Goal: Information Seeking & Learning: Learn about a topic

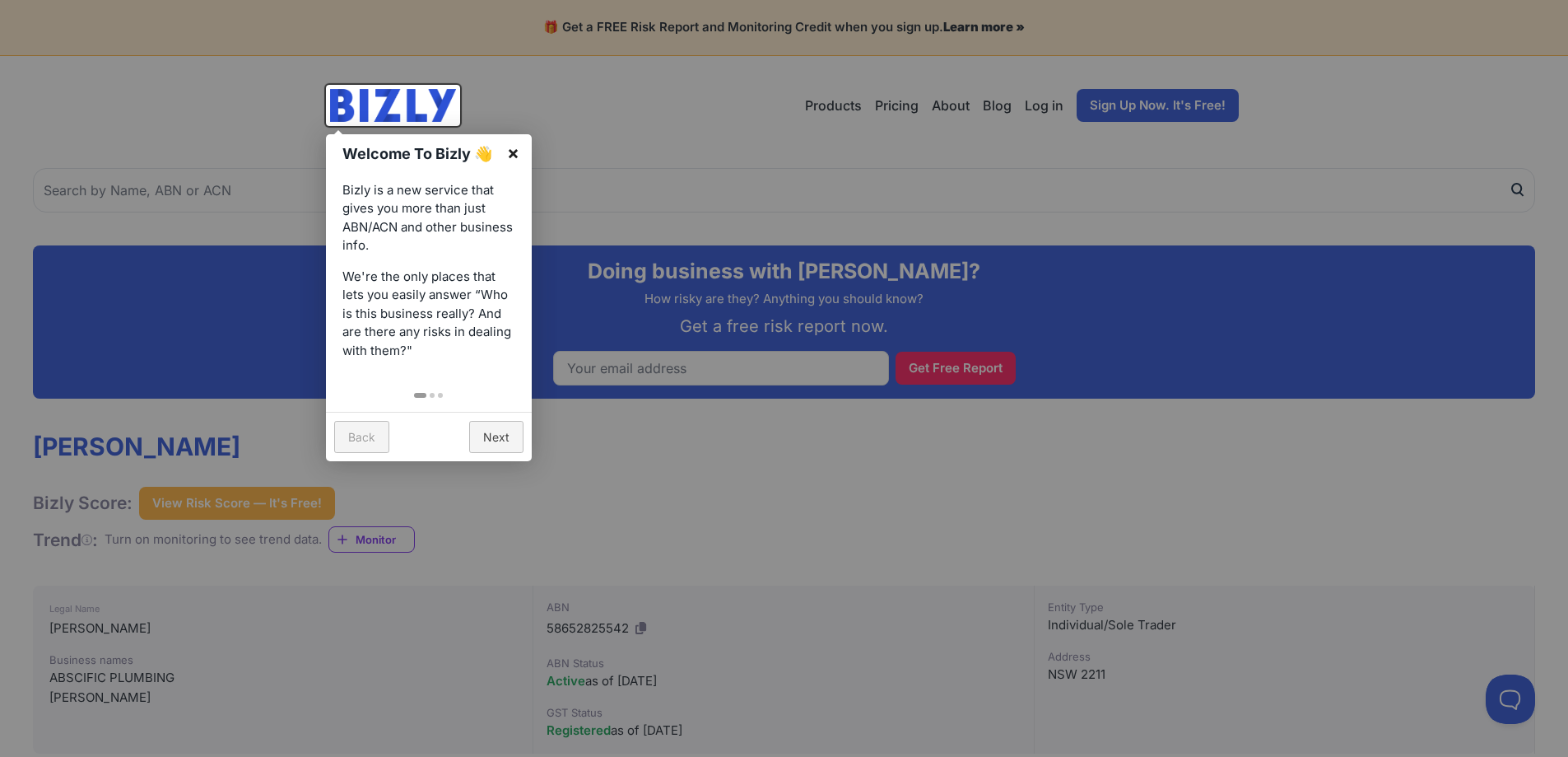
click at [514, 153] on link "×" at bounding box center [513, 153] width 37 height 37
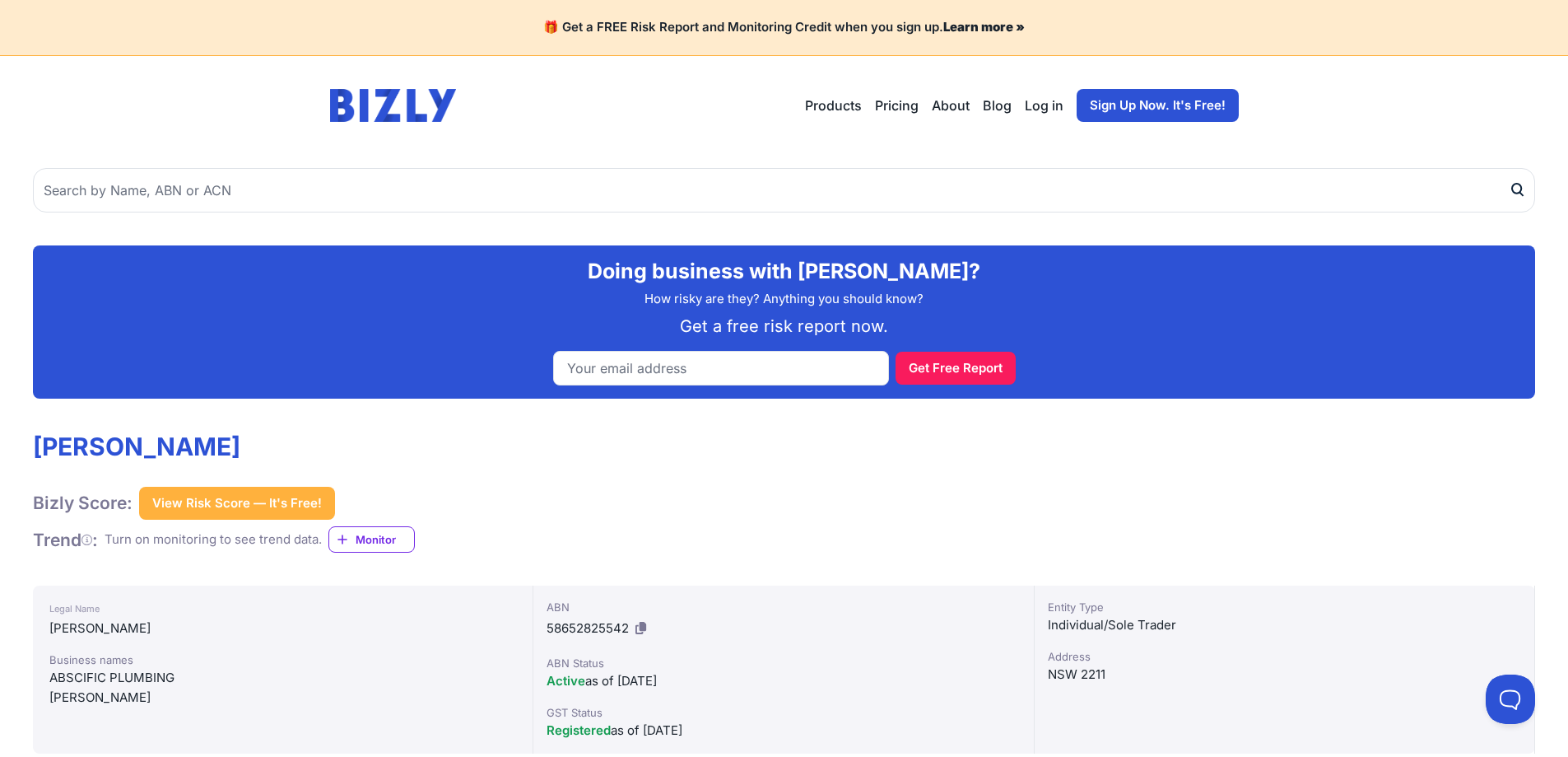
scroll to position [220, 0]
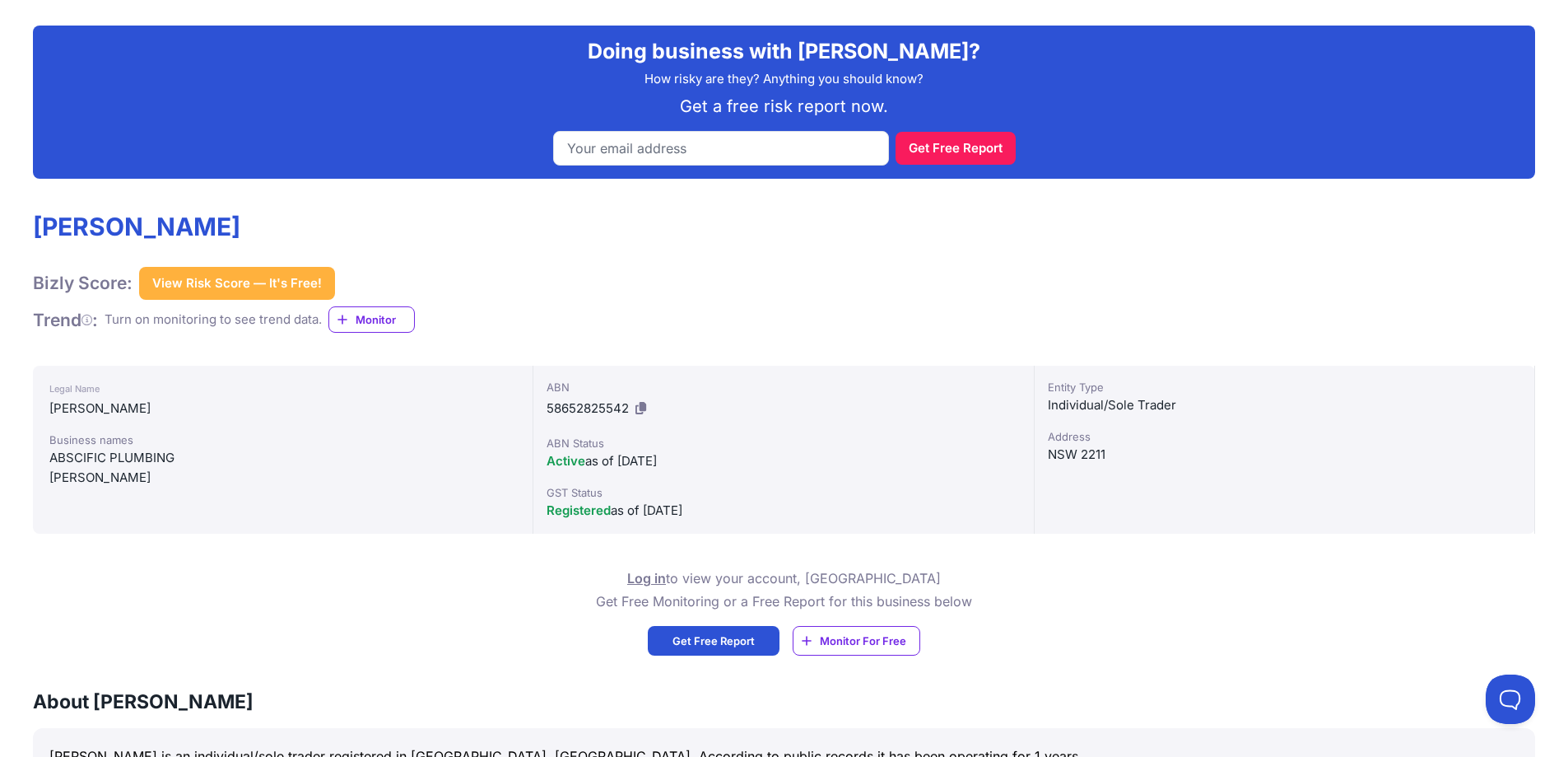
drag, startPoint x: 747, startPoint y: 284, endPoint x: 792, endPoint y: 292, distance: 45.7
click at [749, 285] on div "[PERSON_NAME] Bizly Score: View Risk Score — It's Free! View Risk Score — It's …" at bounding box center [784, 272] width 1502 height 121
click at [792, 292] on div "[PERSON_NAME] Bizly Score: View Risk Score — It's Free! View Risk Score — It's …" at bounding box center [784, 272] width 1502 height 121
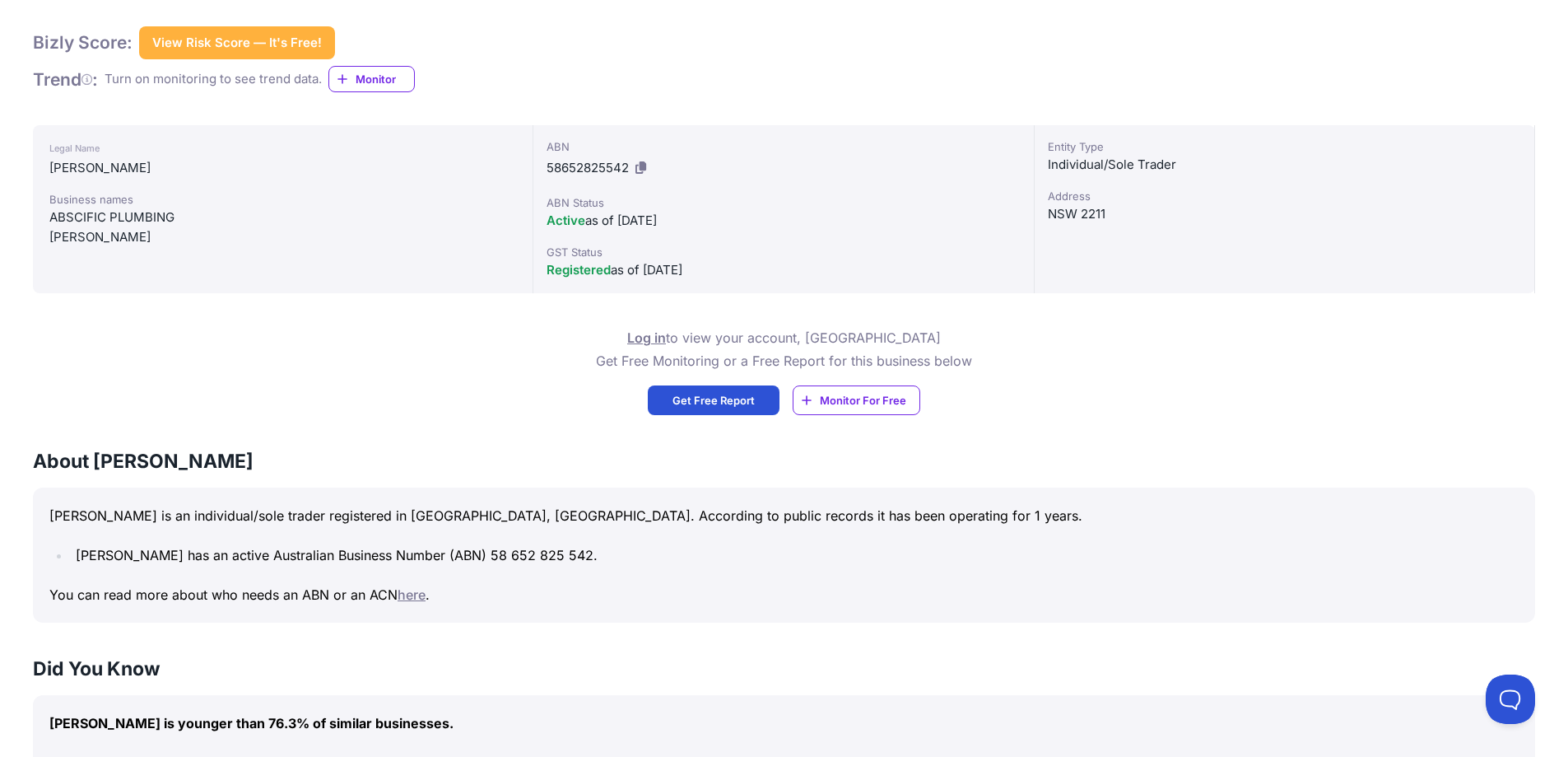
scroll to position [659, 0]
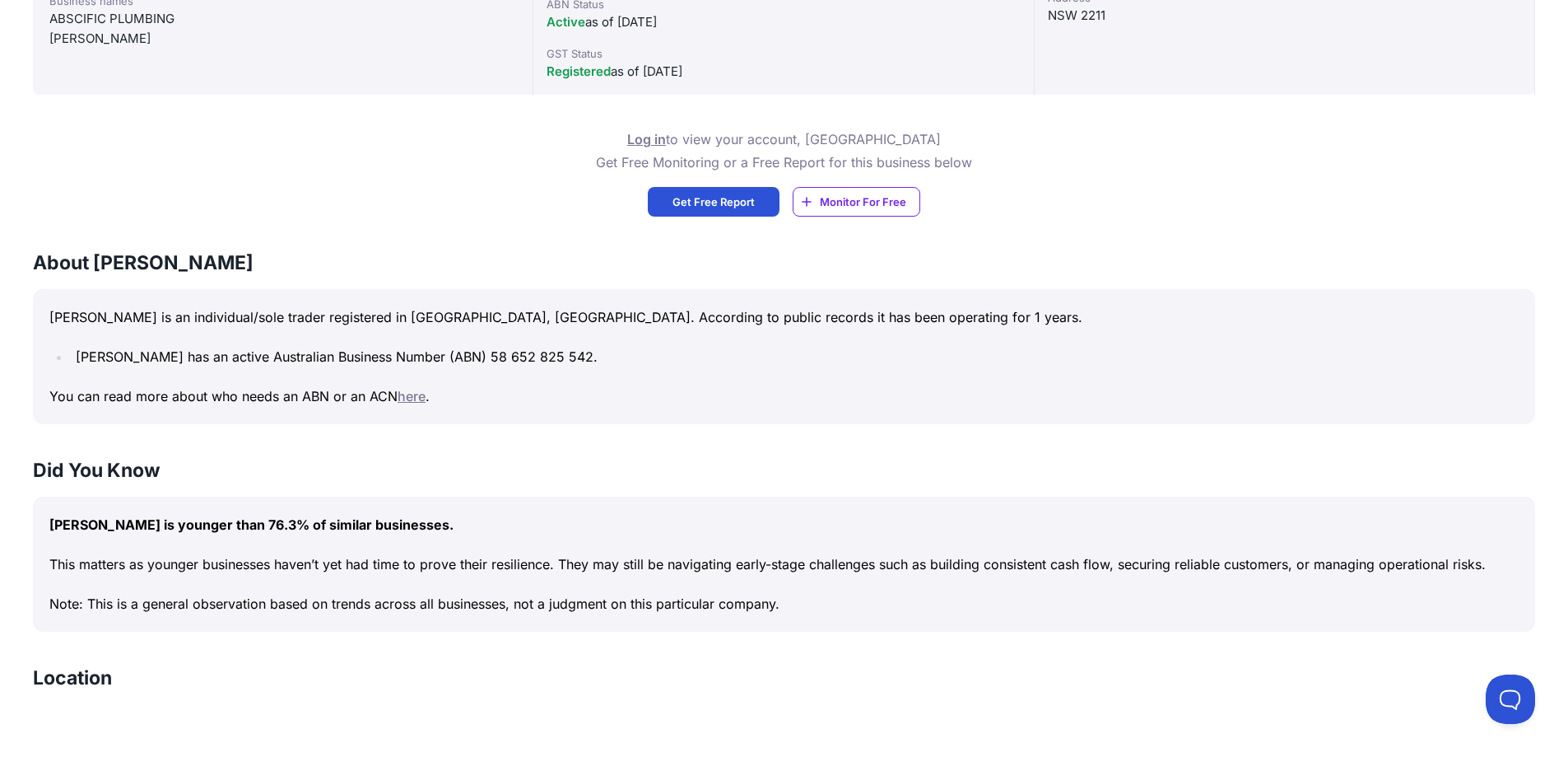
click at [640, 288] on div "About [PERSON_NAME], [PERSON_NAME] is an individual/sole trader registered in […" at bounding box center [784, 337] width 1502 height 175
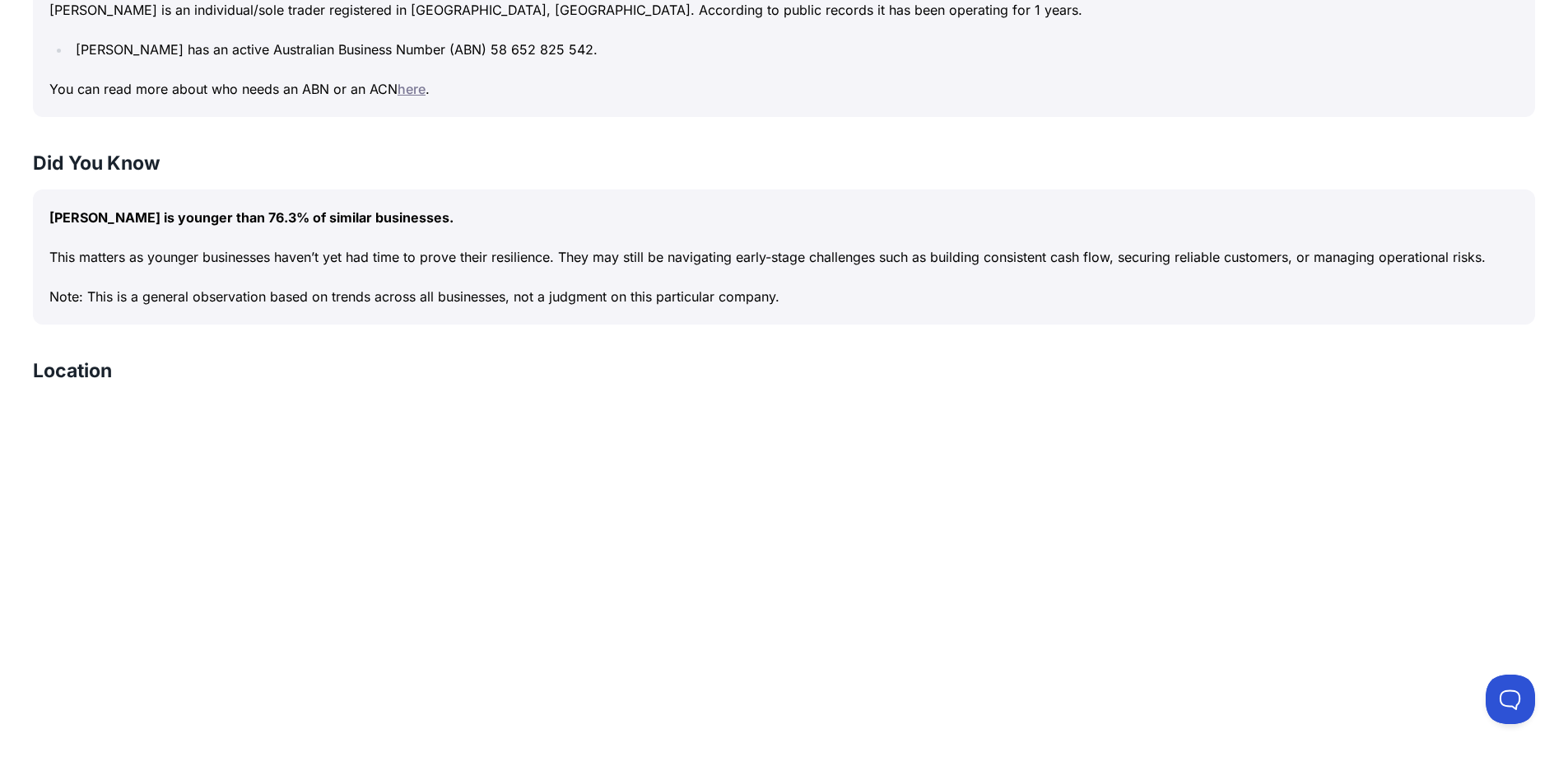
scroll to position [1097, 0]
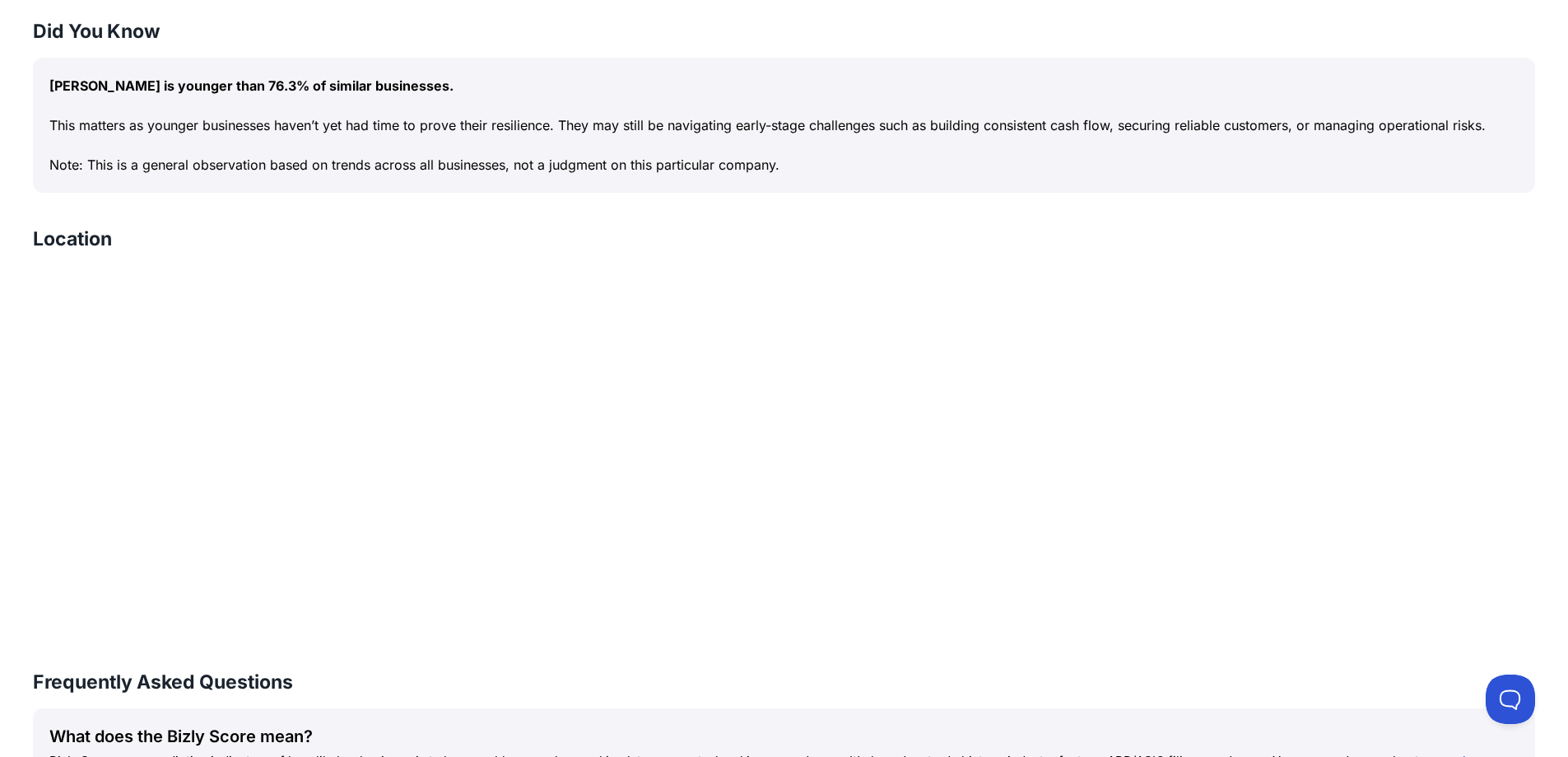
click at [747, 208] on div "Doing business with [PERSON_NAME]? How risky are they? Anything you should know…" at bounding box center [784, 324] width 1568 height 2534
click at [773, 204] on div "Doing business with [PERSON_NAME]? How risky are they? Anything you should know…" at bounding box center [784, 324] width 1568 height 2534
click at [774, 203] on div "Doing business with [PERSON_NAME]? How risky are they? Anything you should know…" at bounding box center [784, 324] width 1568 height 2534
click at [774, 202] on div "Doing business with [PERSON_NAME]? How risky are they? Anything you should know…" at bounding box center [784, 324] width 1568 height 2534
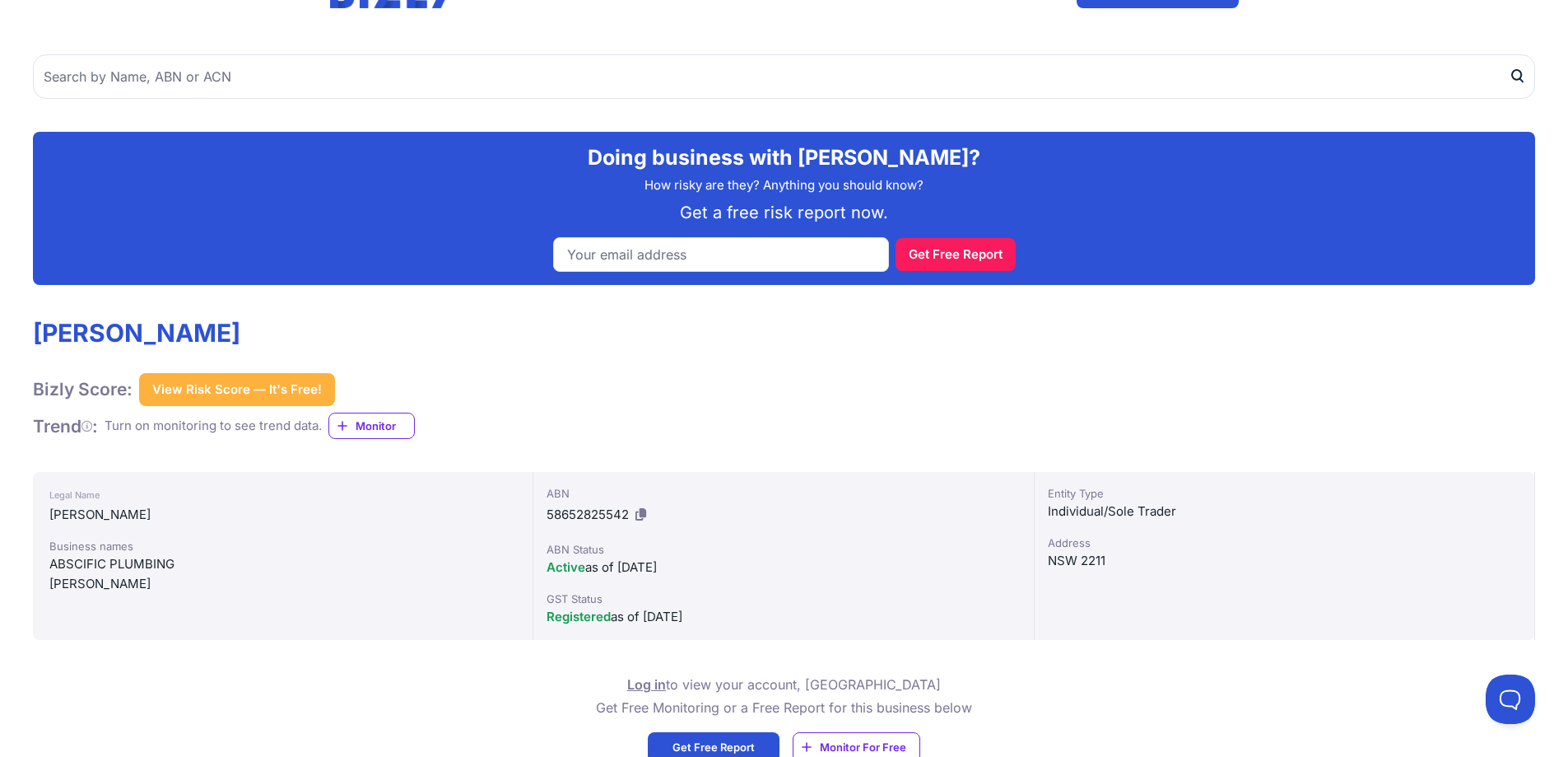
scroll to position [0, 0]
